Goal: Book appointment/travel/reservation

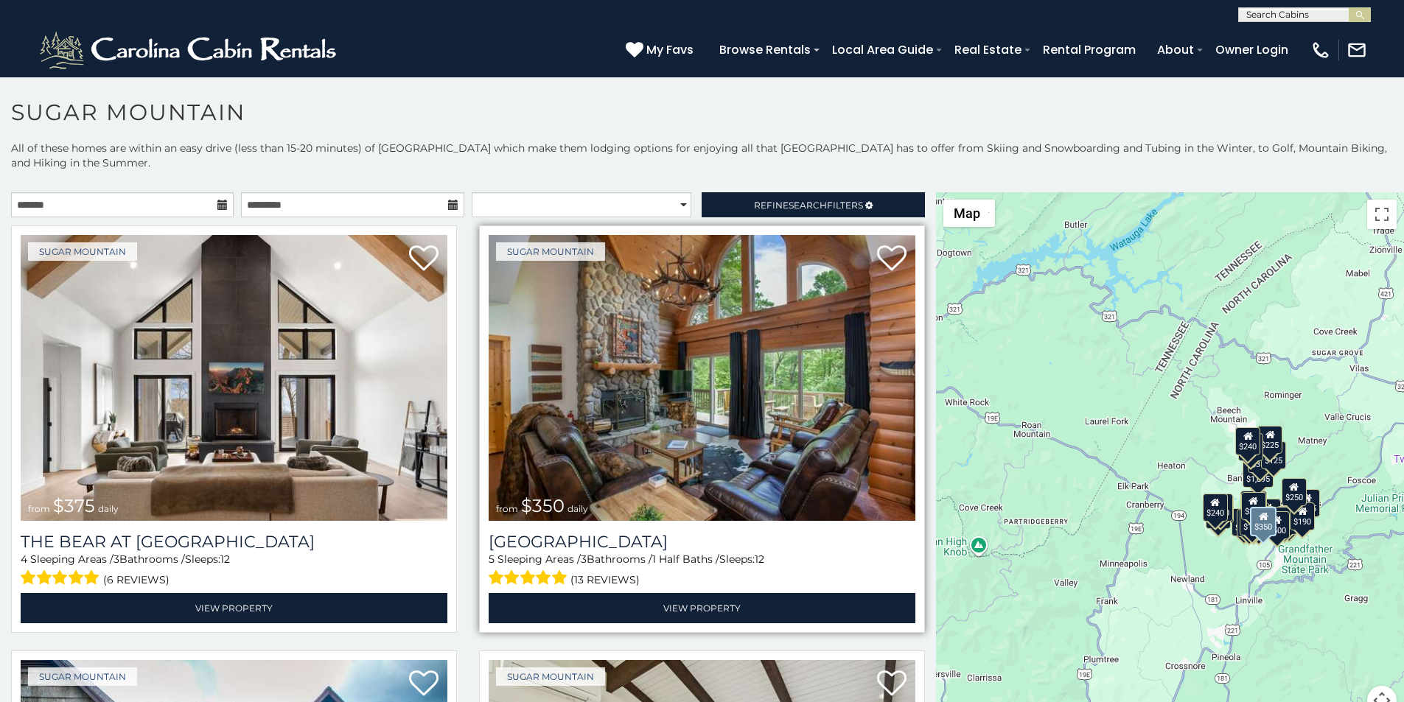
scroll to position [61, 0]
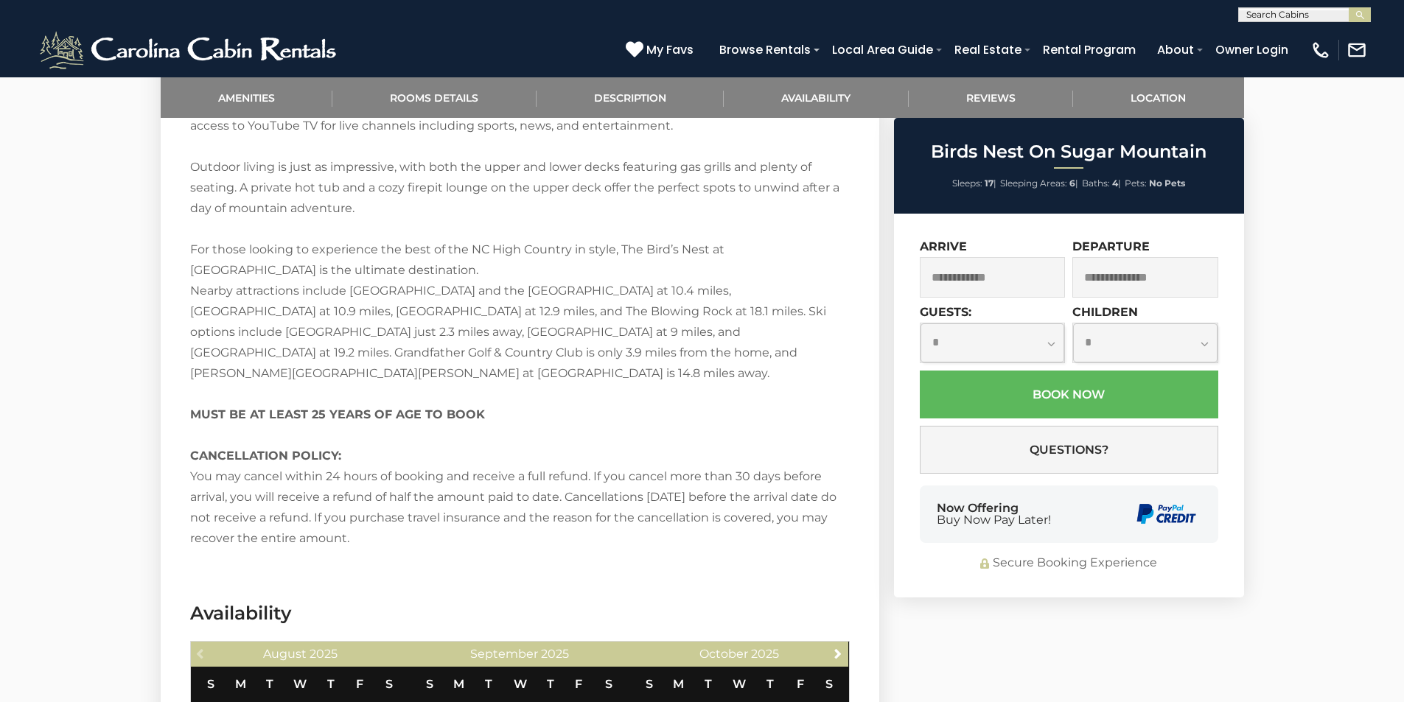
scroll to position [2611, 0]
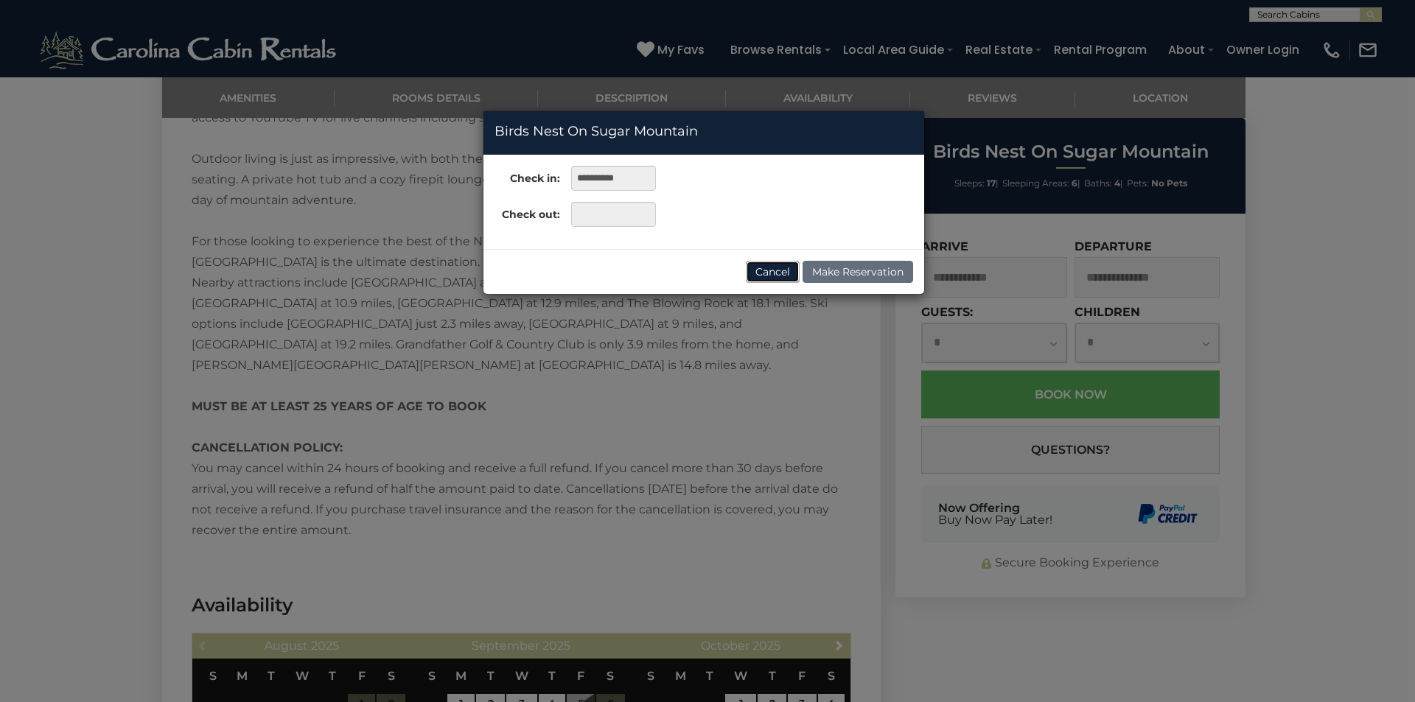
click at [777, 268] on button "Cancel" at bounding box center [773, 272] width 54 height 22
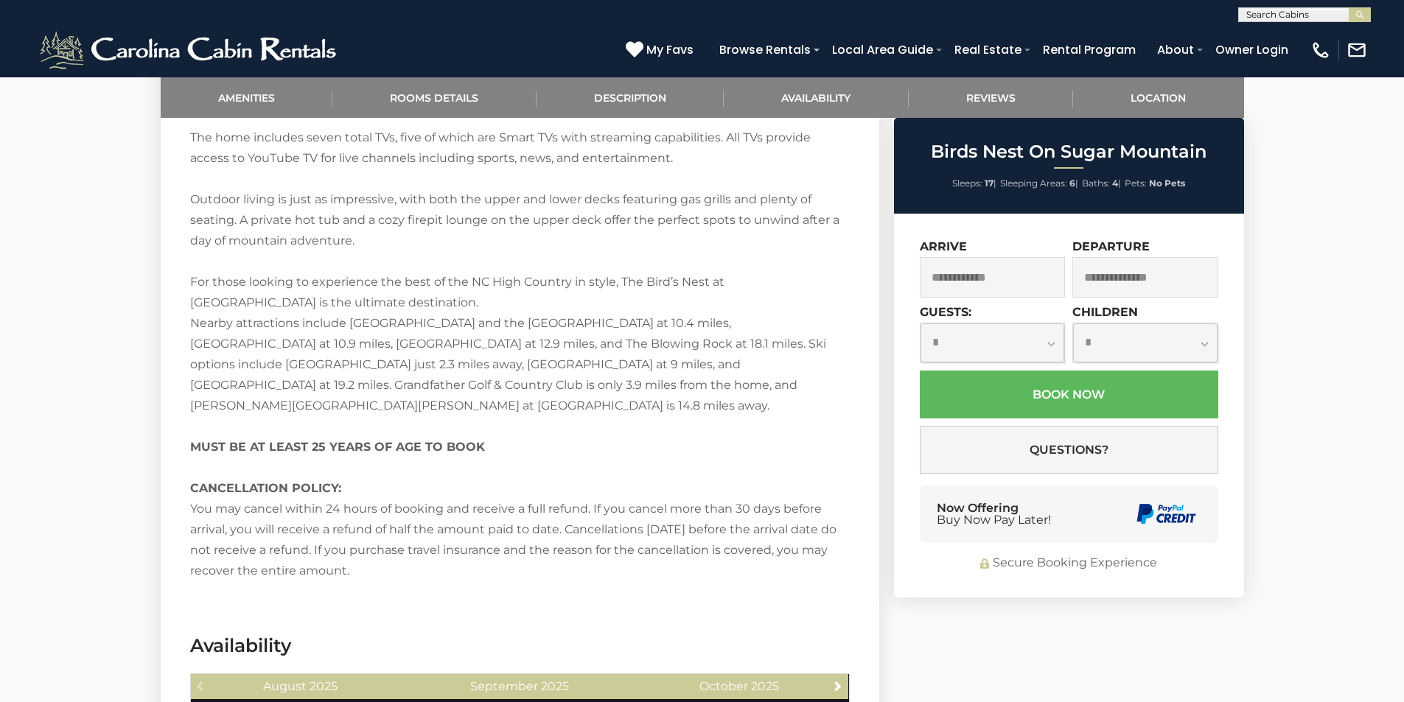
scroll to position [2580, 0]
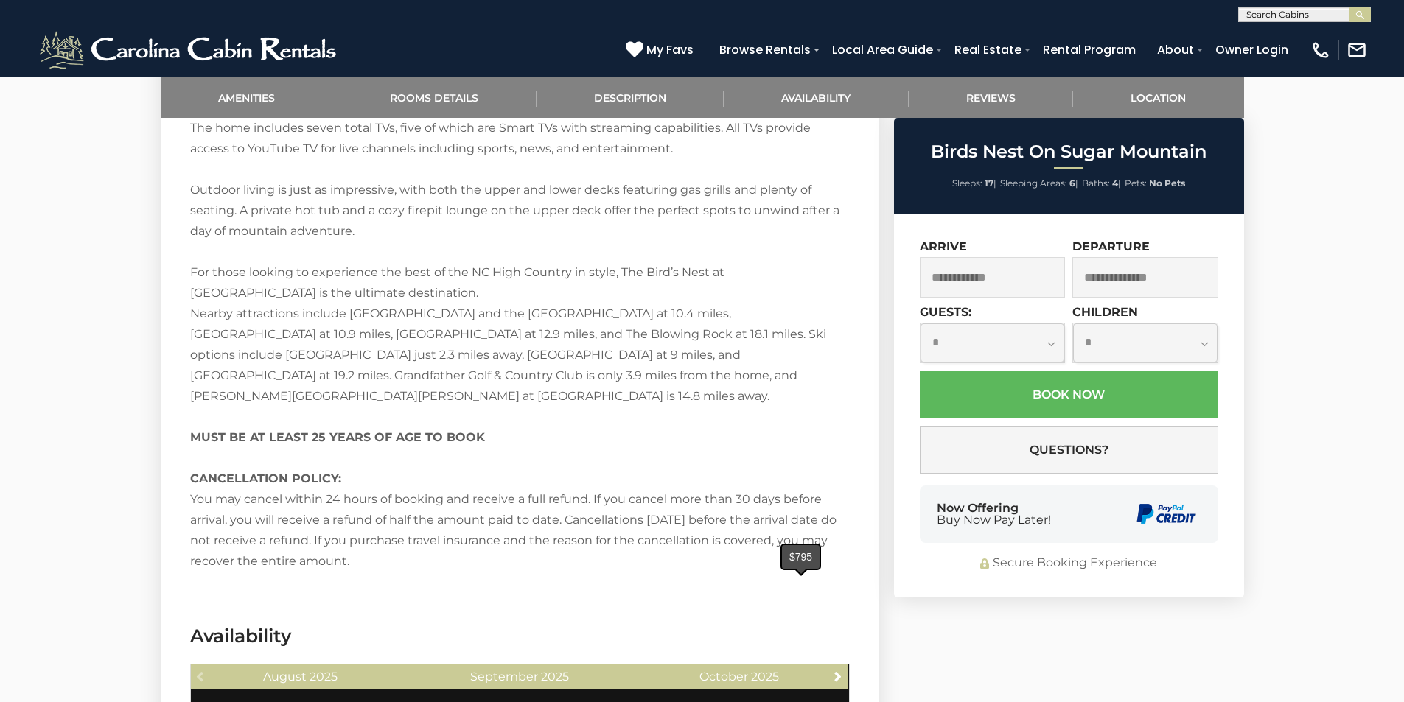
type input "**********"
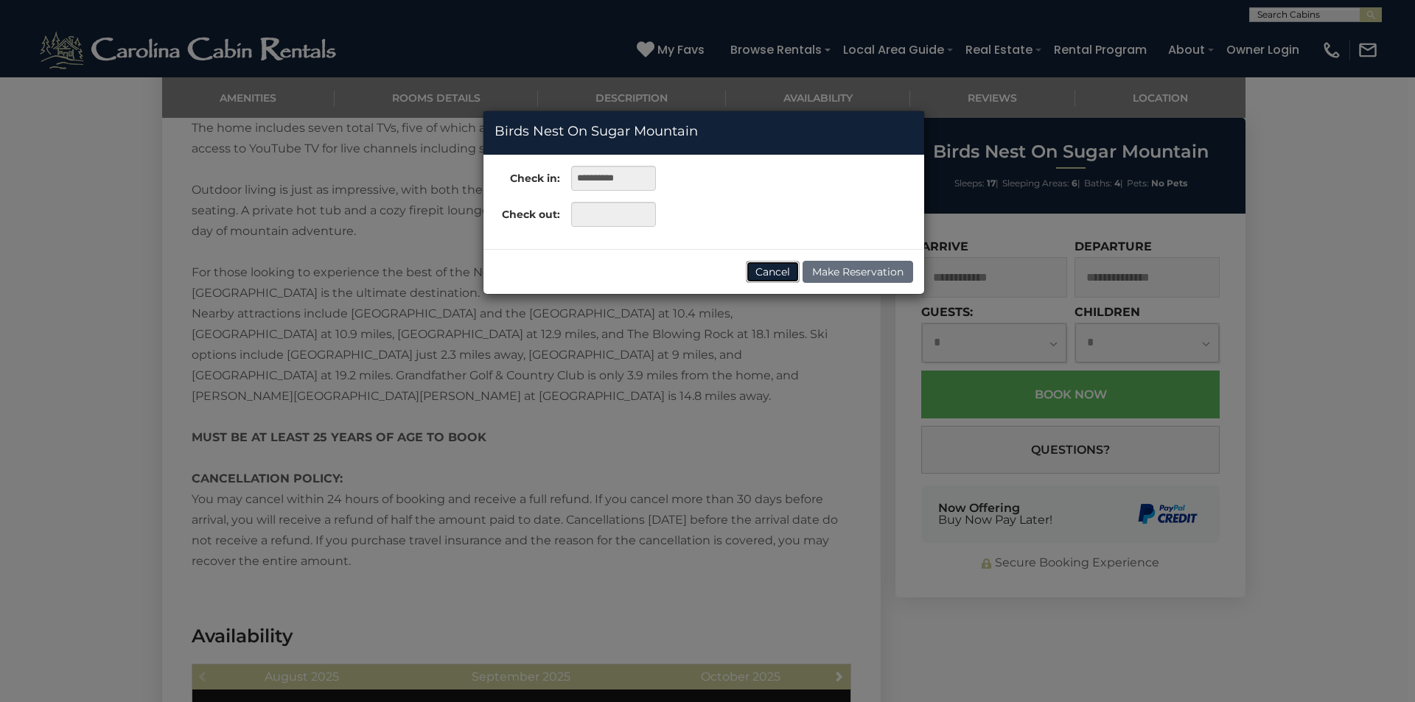
click at [773, 281] on button "Cancel" at bounding box center [773, 272] width 54 height 22
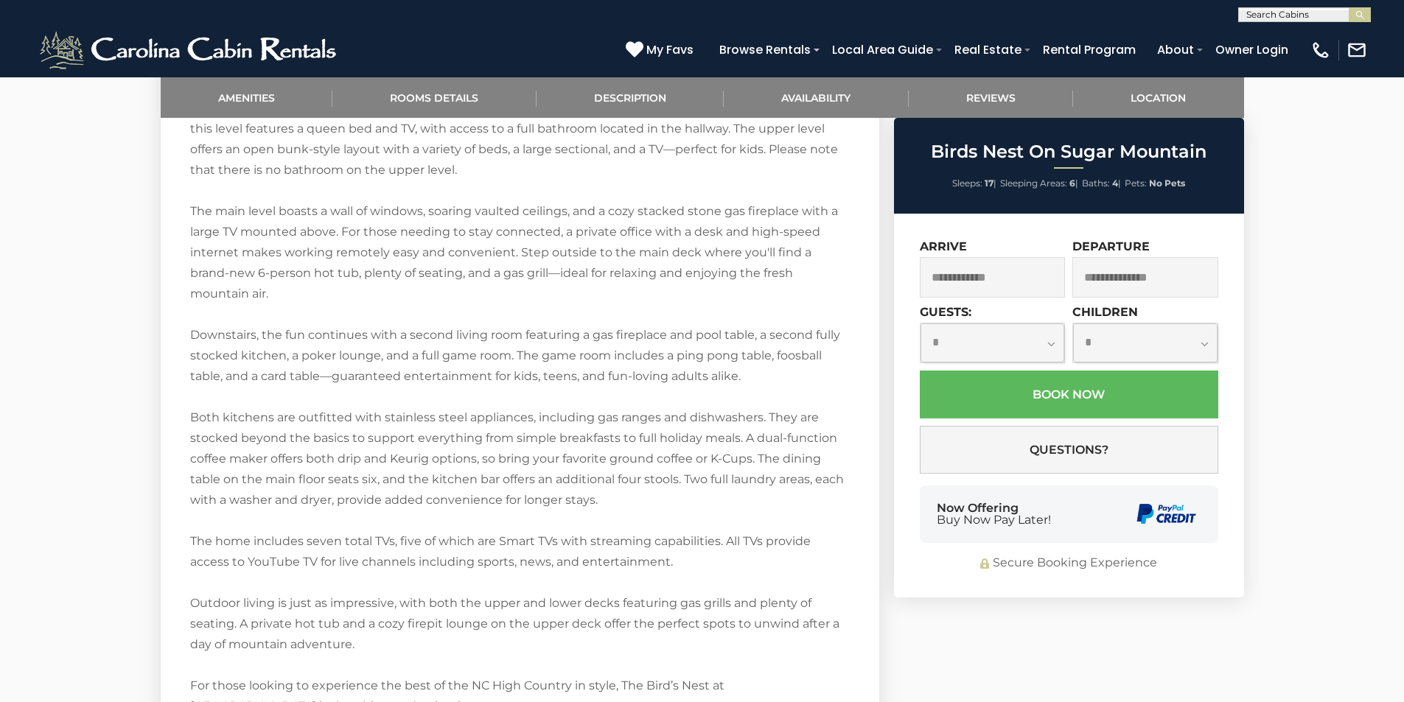
scroll to position [2150, 0]
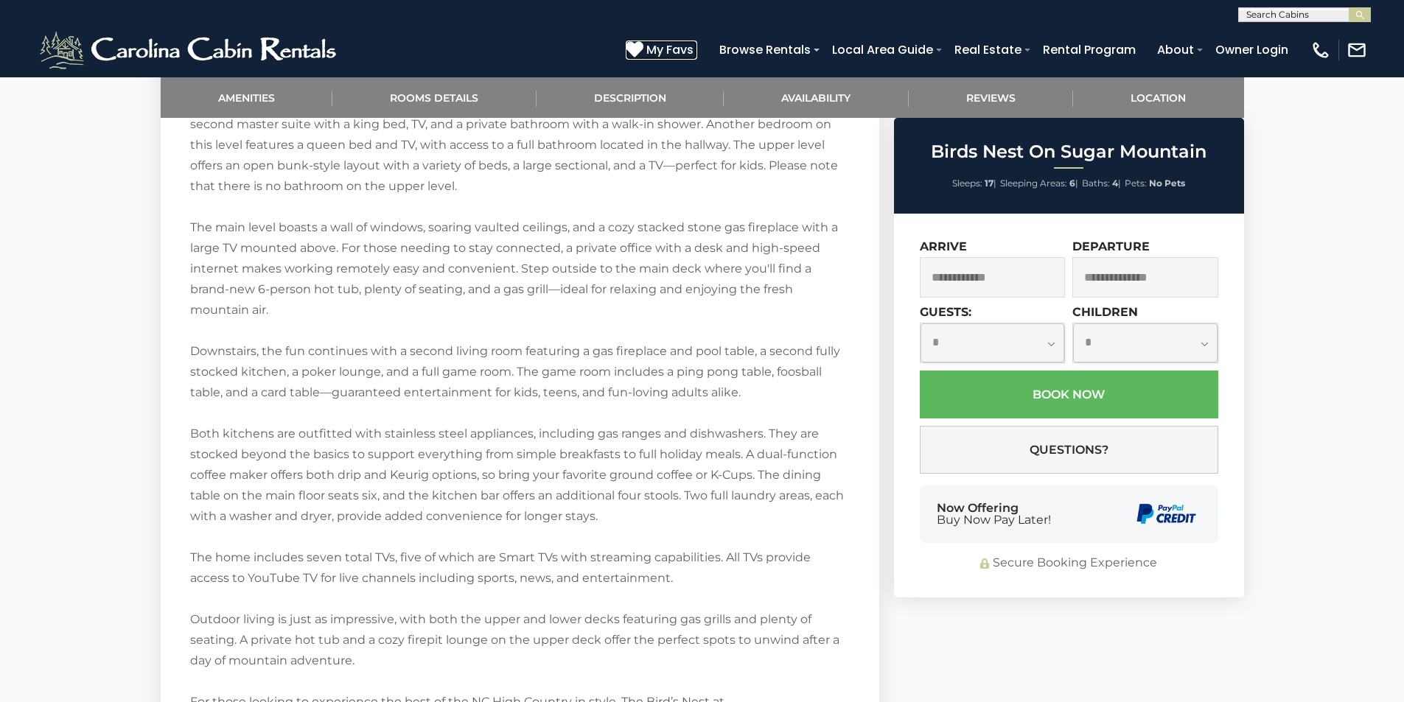
click at [643, 42] on icon at bounding box center [635, 50] width 18 height 18
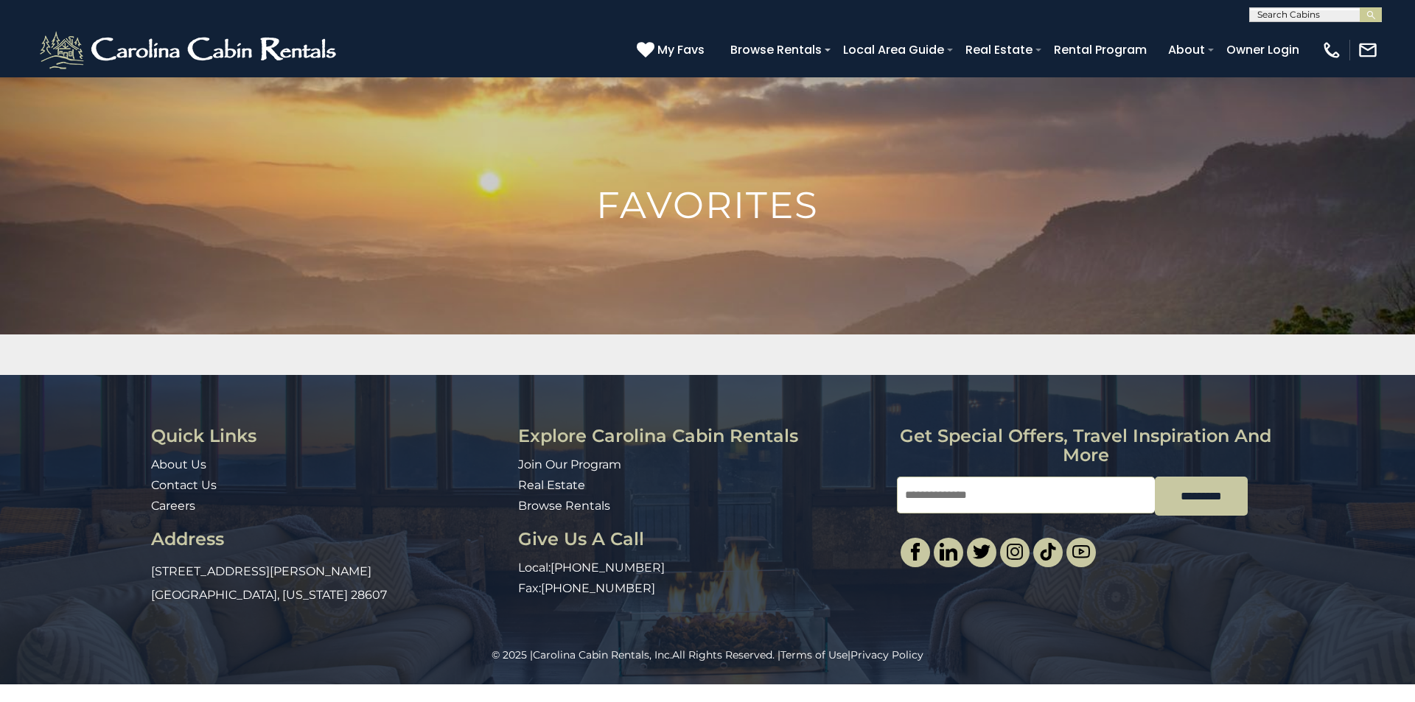
click at [1414, 384] on div "Quick Links About Us Contact Us Careers Address 491 George Wilson Road Boone, N…" at bounding box center [707, 511] width 1415 height 273
click at [922, 477] on input "Email" at bounding box center [1026, 495] width 258 height 37
type input "**********"
click at [1013, 543] on img at bounding box center [1015, 552] width 18 height 18
